Goal: Find specific page/section: Find specific page/section

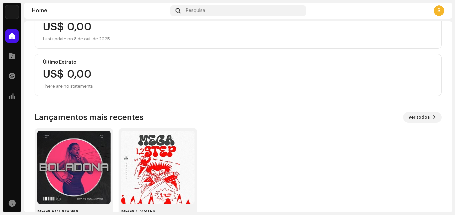
scroll to position [114, 0]
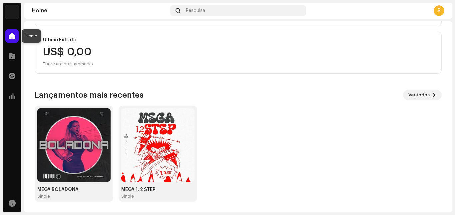
click at [10, 35] on span at bounding box center [12, 35] width 7 height 5
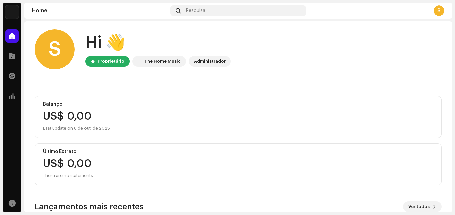
scroll to position [0, 0]
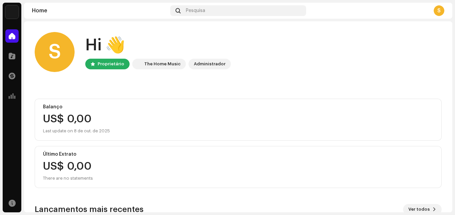
click at [10, 9] on img at bounding box center [11, 11] width 13 height 13
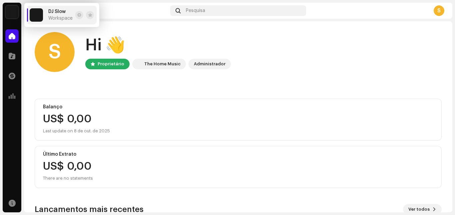
click at [48, 20] on div "DJ Slow Workspace" at bounding box center [51, 14] width 43 height 13
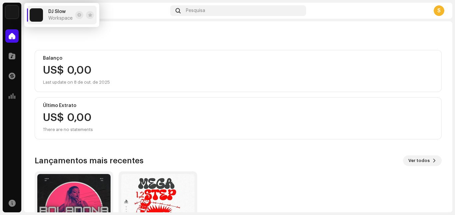
scroll to position [114, 0]
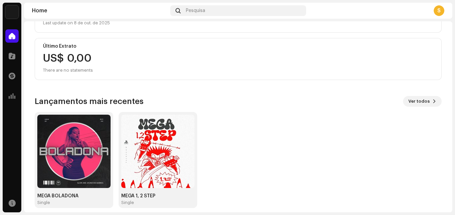
scroll to position [114, 0]
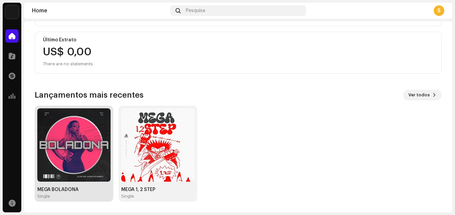
click at [56, 156] on img at bounding box center [73, 144] width 73 height 73
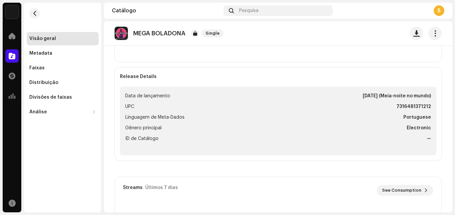
scroll to position [267, 0]
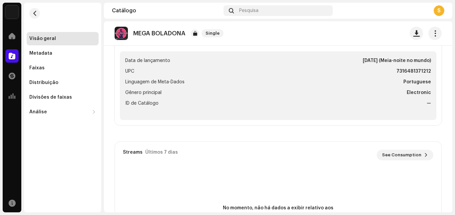
click at [379, 77] on ul "Data de lançamento 8 de out. de 2025 (Meia-noite no mundo) UPC 7316481371212 Li…" at bounding box center [278, 85] width 317 height 69
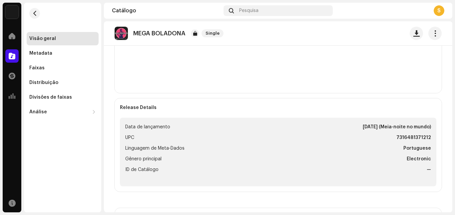
scroll to position [200, 0]
